Goal: Book appointment/travel/reservation

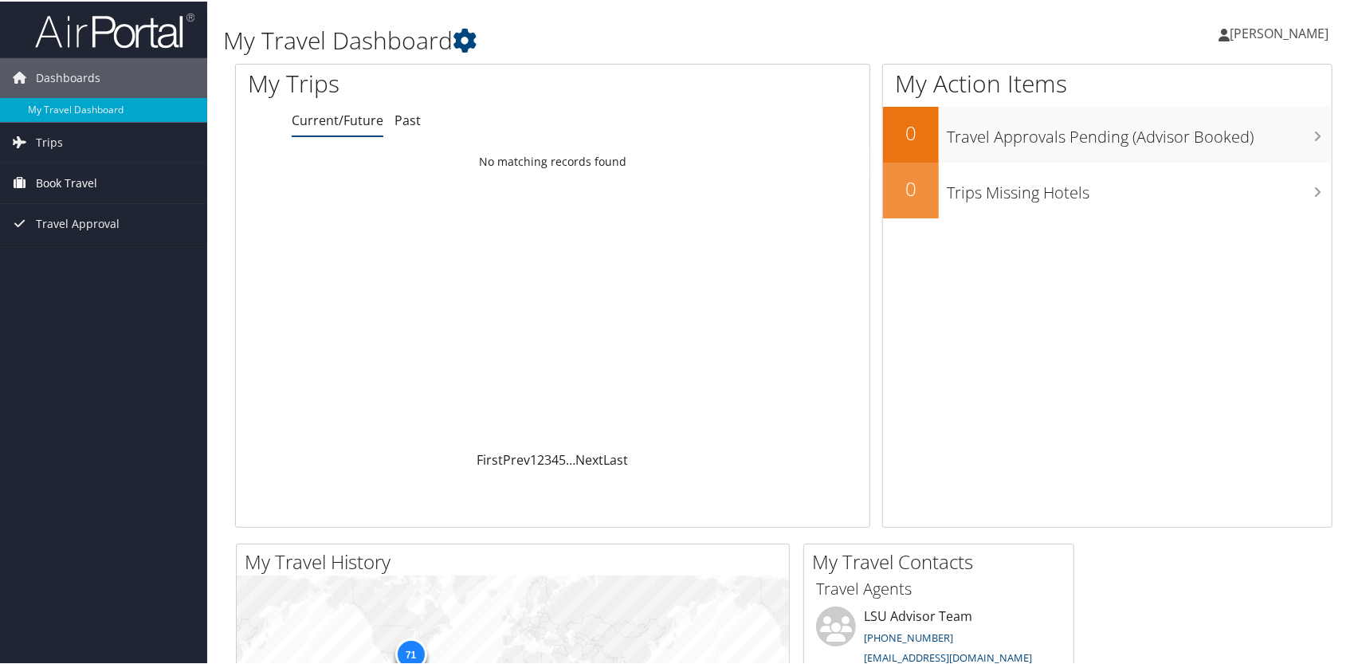
click at [64, 180] on span "Book Travel" at bounding box center [66, 182] width 61 height 40
click at [72, 235] on link "Book/Manage Online Trips" at bounding box center [103, 238] width 207 height 24
